Goal: Information Seeking & Learning: Learn about a topic

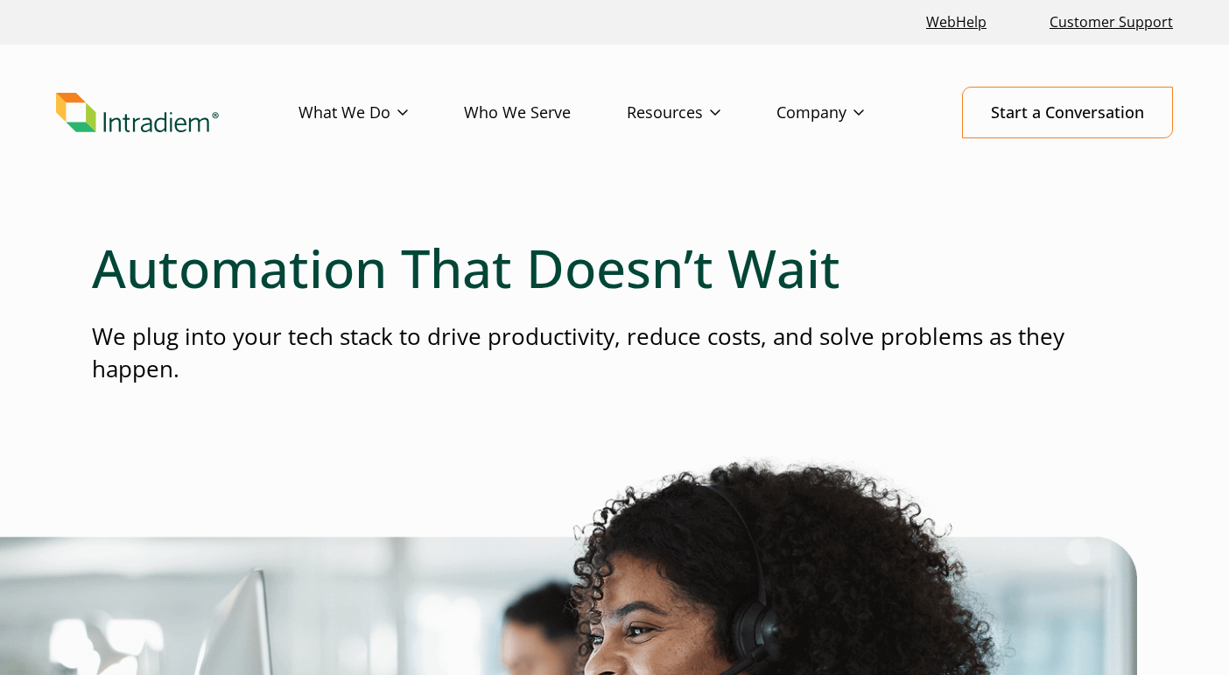
click at [381, 112] on link "What We Do" at bounding box center [381, 113] width 165 height 51
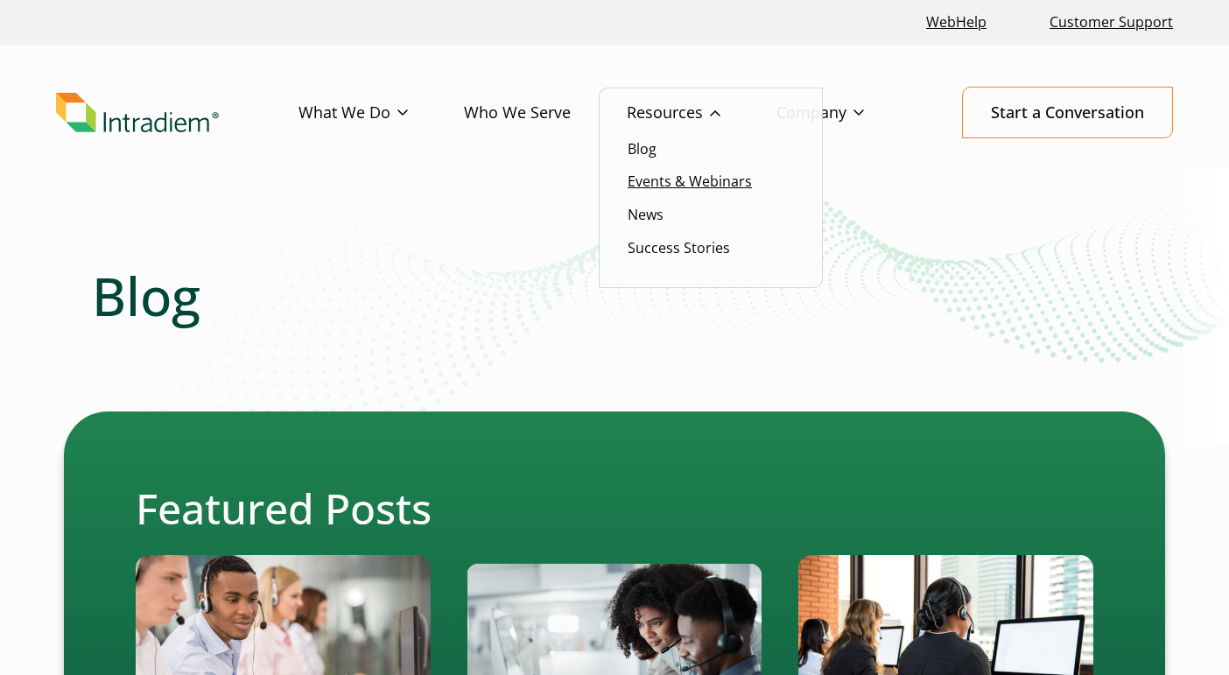
click at [653, 183] on link "Events & Webinars" at bounding box center [690, 181] width 124 height 19
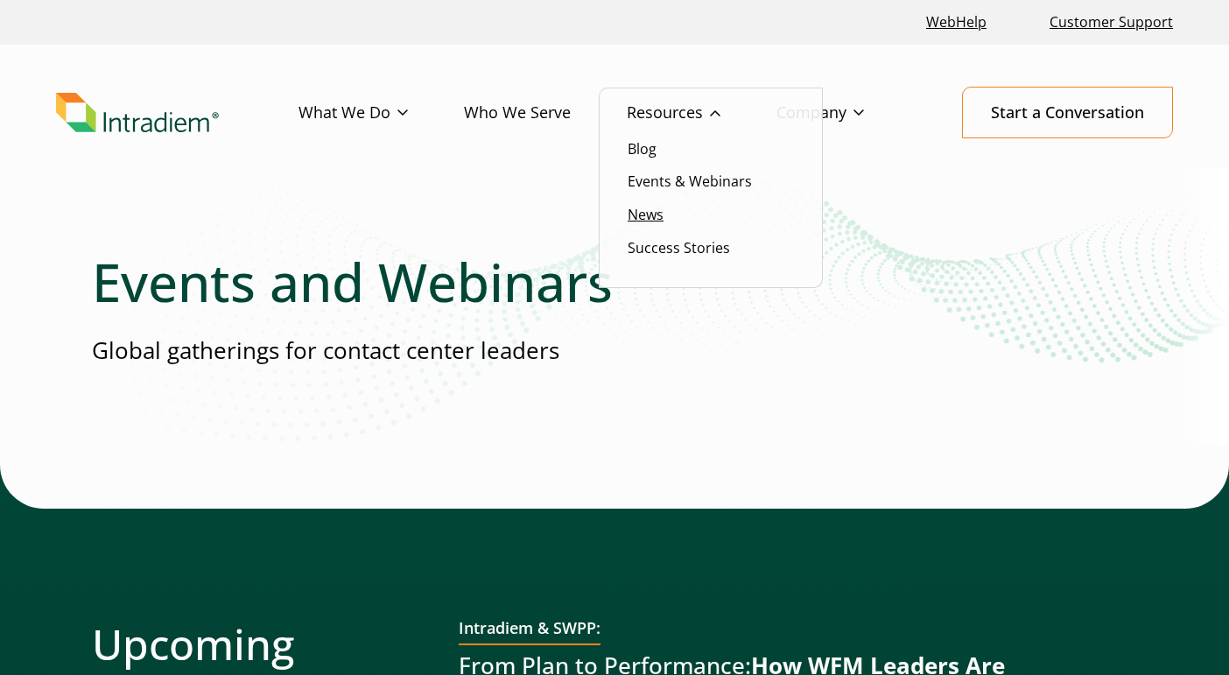
click at [653, 215] on link "News" at bounding box center [646, 214] width 36 height 19
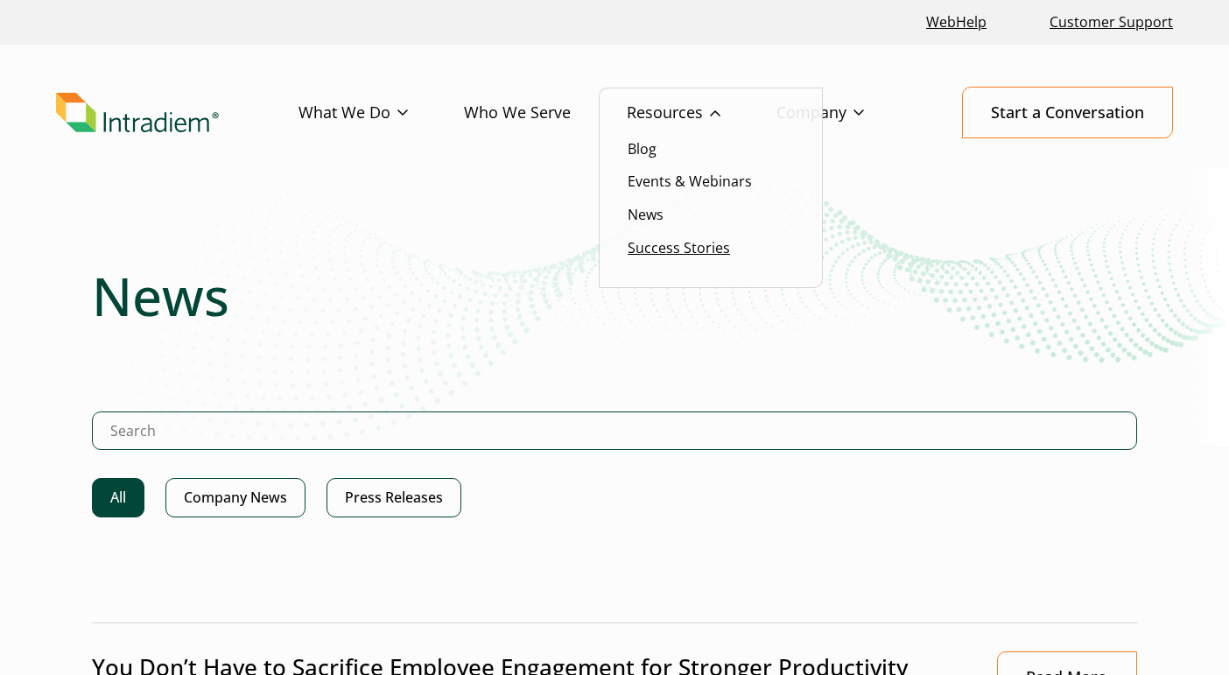
click at [653, 253] on link "Success Stories" at bounding box center [679, 247] width 102 height 19
